Goal: Information Seeking & Learning: Understand process/instructions

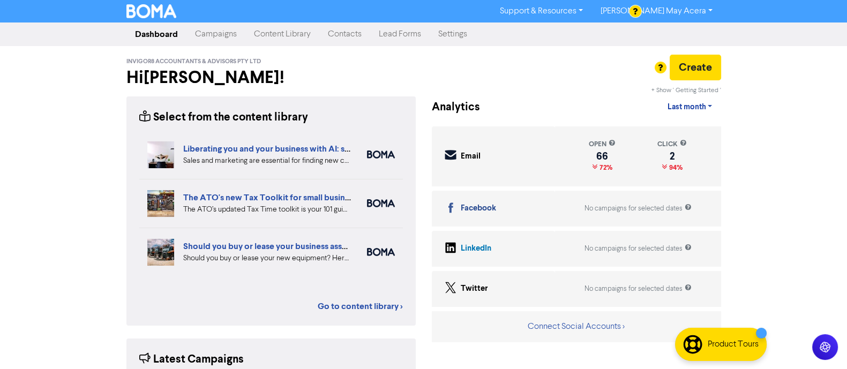
click at [694, 13] on link "[PERSON_NAME] May Acera" at bounding box center [656, 11] width 129 height 17
click at [588, 17] on link "Support & Resources" at bounding box center [541, 11] width 100 height 17
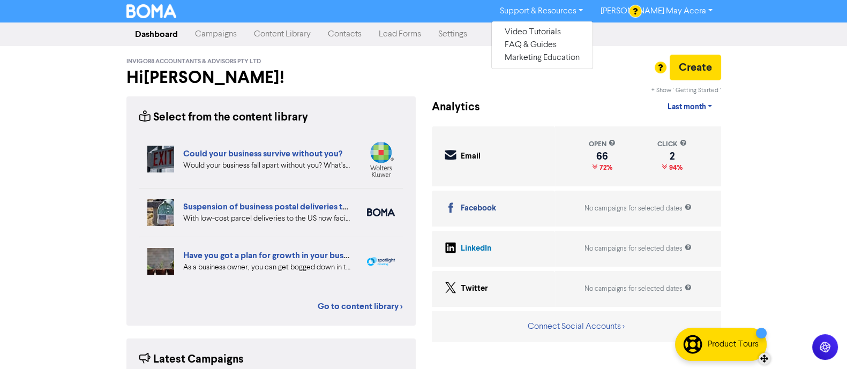
click at [749, 349] on div "Product Tours" at bounding box center [733, 344] width 51 height 13
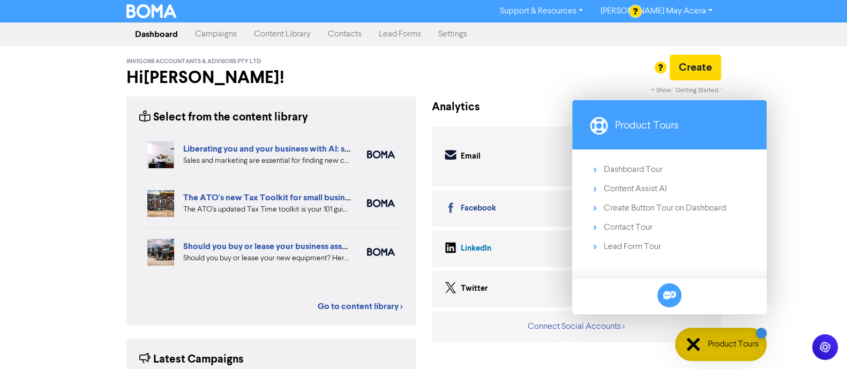
click at [789, 245] on div "Support & Resources Video Tutorials FAQ & Guides Marketing Education [PERSON_NA…" at bounding box center [423, 184] width 847 height 369
click at [781, 48] on div "Support & Resources Video Tutorials FAQ & Guides Marketing Education [PERSON_NA…" at bounding box center [423, 184] width 847 height 369
click at [670, 294] on icon at bounding box center [669, 296] width 14 height 14
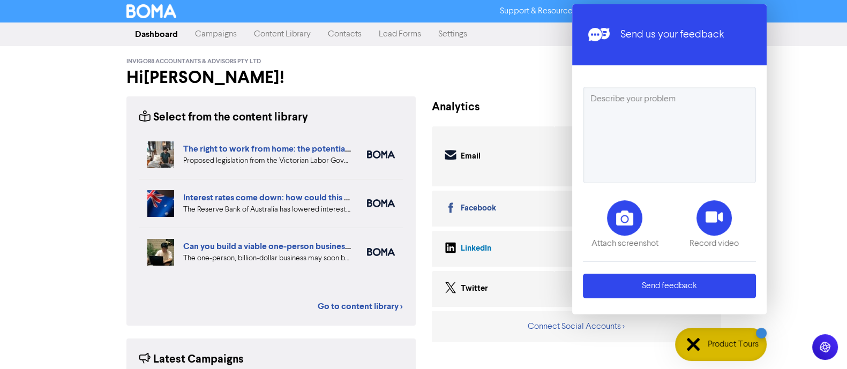
click at [817, 148] on div "Support & Resources Video Tutorials FAQ & Guides Marketing Education [PERSON_NA…" at bounding box center [423, 184] width 847 height 369
click at [693, 345] on div at bounding box center [693, 344] width 13 height 13
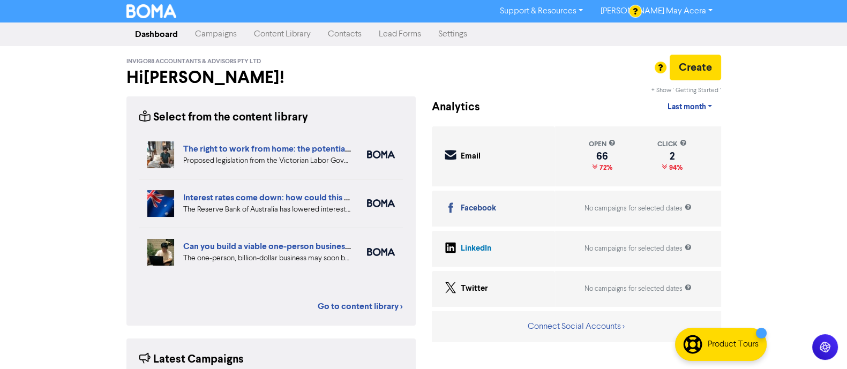
click at [812, 199] on div "Support & Resources Video Tutorials FAQ & Guides Marketing Education [PERSON_NA…" at bounding box center [423, 184] width 847 height 369
